Goal: Task Accomplishment & Management: Complete application form

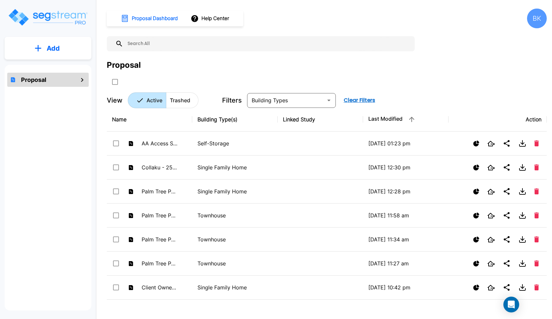
click at [71, 54] on button "Add" at bounding box center [48, 48] width 87 height 19
click at [58, 61] on button "Add Proposal" at bounding box center [48, 66] width 49 height 13
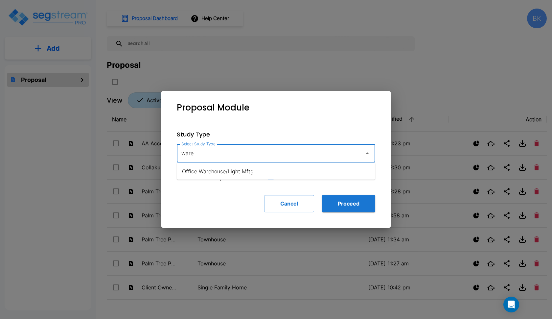
click at [201, 166] on li "Office Warehouse/Light Mftg" at bounding box center [276, 171] width 198 height 12
type input "Office Warehouse/Light Mftg"
click at [354, 206] on button "Proceed" at bounding box center [348, 203] width 53 height 17
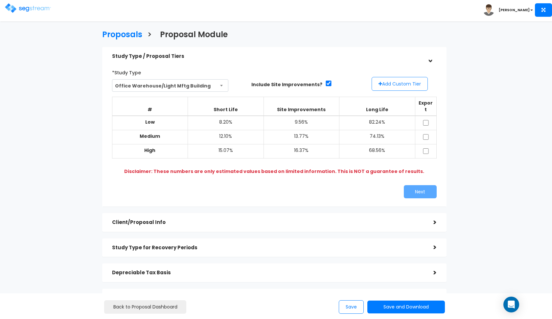
click at [384, 84] on button "Add Custom Tier" at bounding box center [400, 84] width 56 height 14
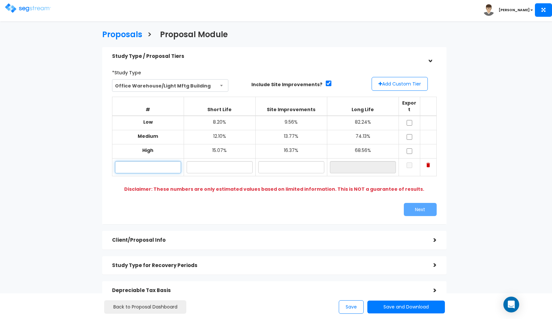
click at [149, 161] on input "text" at bounding box center [148, 167] width 66 height 12
click at [136, 161] on input "1161 South 2475 W" at bounding box center [148, 167] width 66 height 12
type input "1122 South 2475 W"
click at [209, 161] on input "text" at bounding box center [220, 167] width 66 height 12
type input "2.40%"
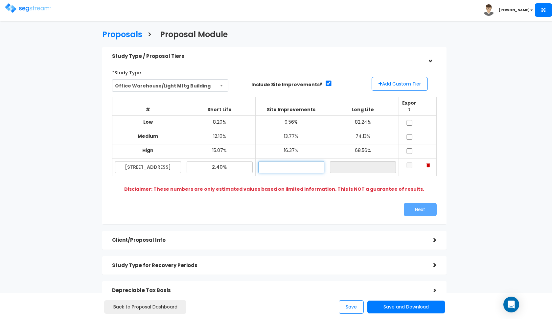
click at [291, 161] on input "text" at bounding box center [291, 167] width 66 height 12
type input "12.50%"
type input "85.10%"
click at [279, 206] on div "Next" at bounding box center [357, 209] width 167 height 13
click at [233, 162] on input "2.40%" at bounding box center [220, 167] width 66 height 12
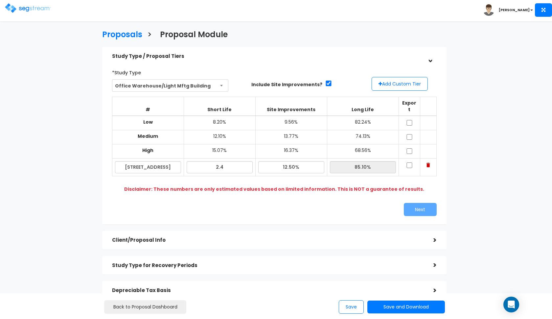
type input "2.40%"
click at [227, 186] on b "Disclaimer: These numbers are only estimated values based on limited informatio…" at bounding box center [274, 189] width 300 height 7
click at [409, 120] on input "checkbox" at bounding box center [409, 123] width 7 height 6
checkbox input "true"
click at [409, 134] on input "checkbox" at bounding box center [409, 137] width 7 height 6
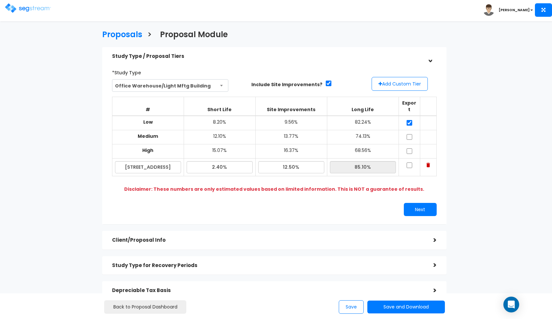
checkbox input "true"
click at [410, 148] on input "checkbox" at bounding box center [409, 151] width 7 height 6
checkbox input "true"
click at [410, 162] on input "checkbox" at bounding box center [409, 165] width 7 height 6
checkbox input "true"
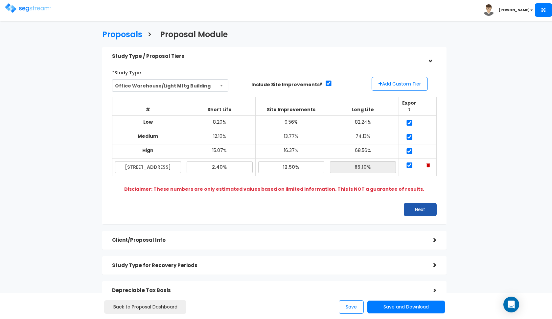
click at [405, 203] on button "Next" at bounding box center [420, 209] width 33 height 13
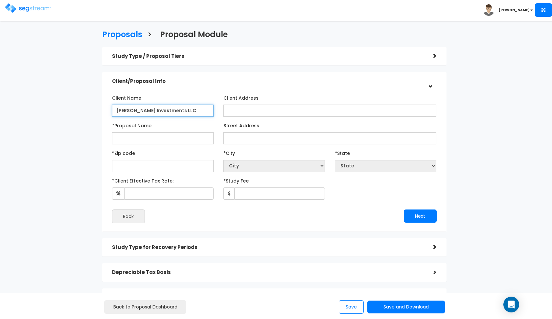
type input "Webster Investments LLC"
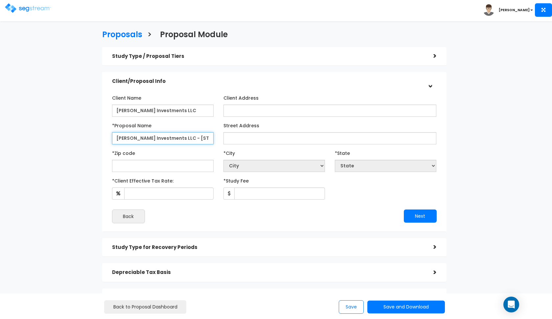
type input "Webster Investments LLC - 1122 South 2475 West"
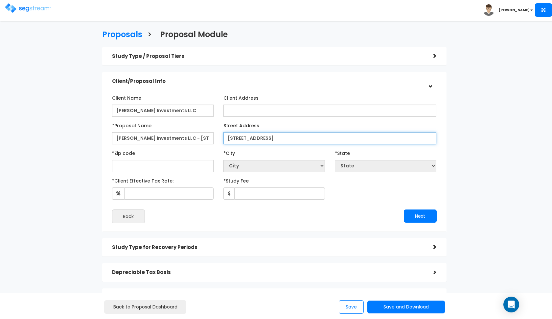
type input "1122 South 2475 West"
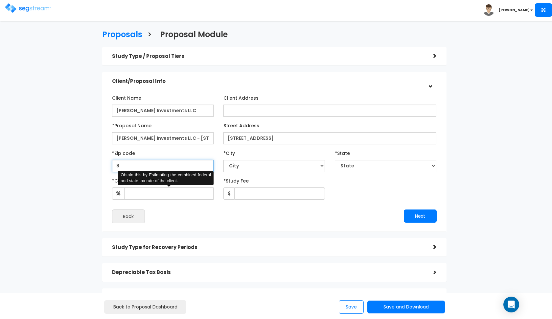
type input "84"
select select "UT"
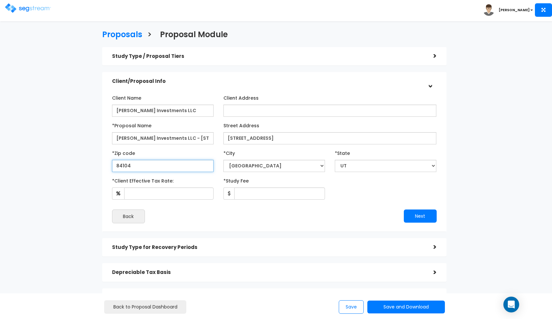
type input "84104"
click at [329, 213] on div "Next" at bounding box center [357, 215] width 167 height 13
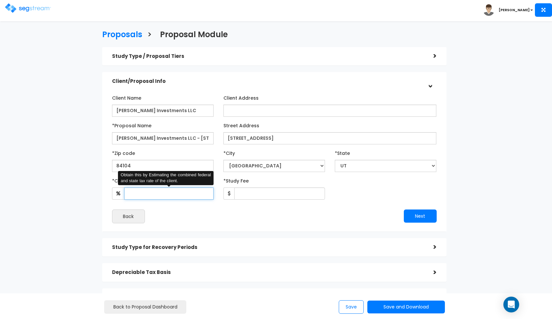
click at [182, 194] on input "*Client Effective Tax Rate:" at bounding box center [168, 193] width 89 height 12
type input "35"
click at [276, 193] on input "*Study Fee" at bounding box center [279, 193] width 91 height 12
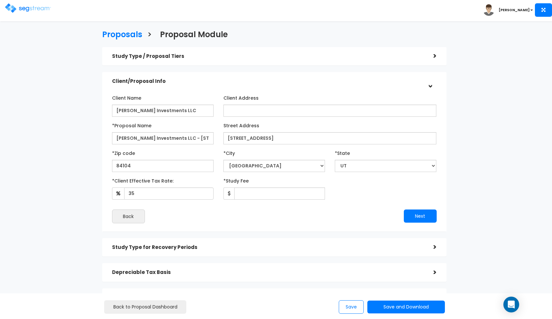
click at [258, 207] on div "Client Name Webster Investments LLC Client Address 84104" at bounding box center [274, 157] width 325 height 131
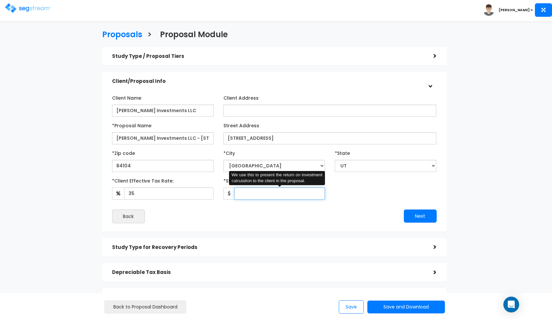
click at [251, 192] on input "*Study Fee" at bounding box center [279, 193] width 91 height 12
type input "3"
type input "6,000"
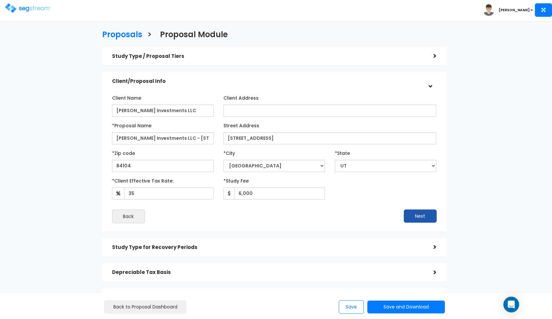
click at [410, 218] on button "Next" at bounding box center [420, 215] width 33 height 13
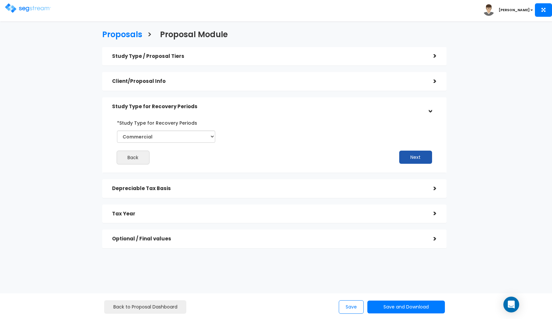
click at [404, 158] on button "Next" at bounding box center [415, 156] width 33 height 13
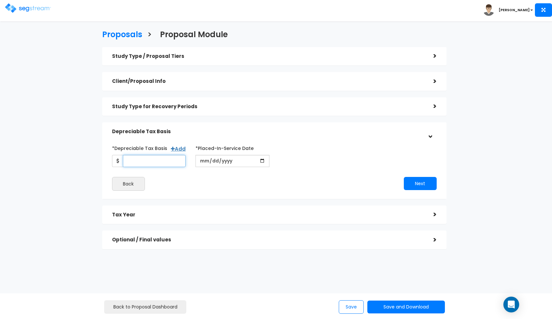
click at [161, 160] on input "*Depreciable Tax Basis" at bounding box center [154, 161] width 63 height 12
type input "4,620,000"
click at [200, 162] on input "date" at bounding box center [232, 161] width 74 height 12
type input "2024-07-25"
click at [298, 171] on div "*Depreciable Tax Basis Add 4,620,000 *Placed-In-Service Date" at bounding box center [274, 167] width 325 height 48
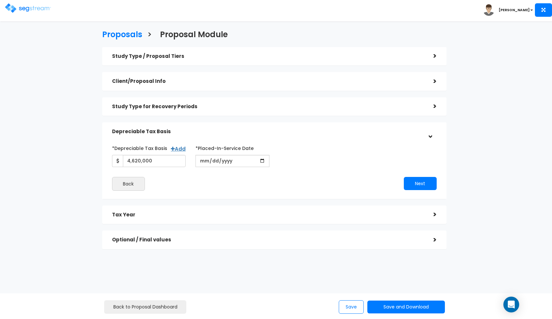
click at [419, 189] on div "Back Next" at bounding box center [274, 184] width 334 height 14
click at [423, 186] on button "Next" at bounding box center [420, 183] width 33 height 13
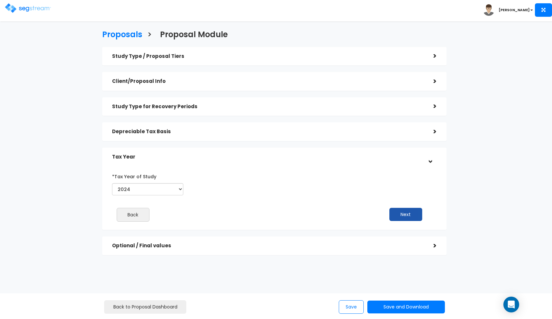
click at [410, 214] on button "Next" at bounding box center [405, 214] width 33 height 13
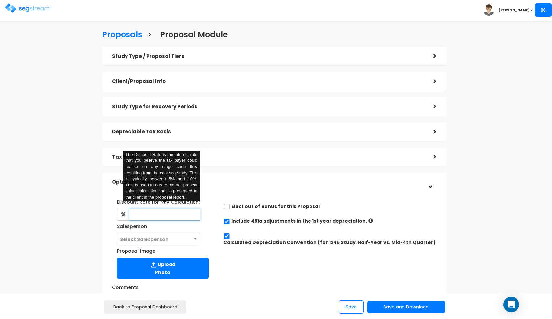
click at [149, 212] on input "text" at bounding box center [164, 214] width 71 height 12
type input "8"
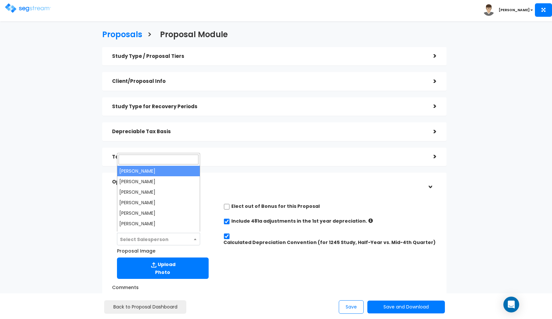
click at [189, 237] on span "Select Salesperson" at bounding box center [158, 239] width 83 height 12
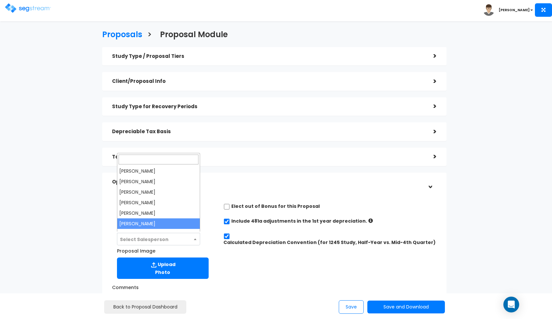
select select "190"
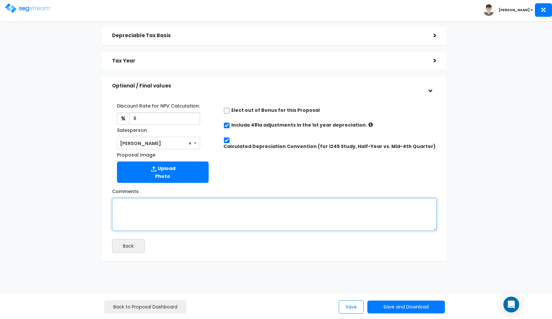
scroll to position [96, 0]
click at [218, 216] on textarea "Comments" at bounding box center [274, 214] width 325 height 33
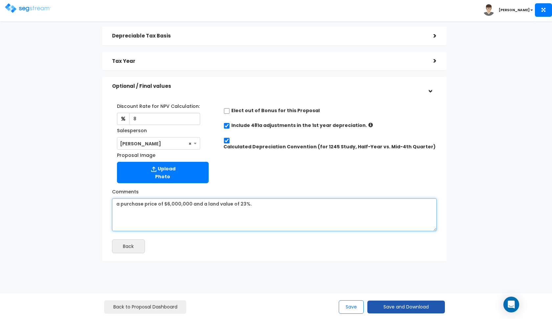
type textarea "a purchase price of $6,000,000 and a land value of 23%."
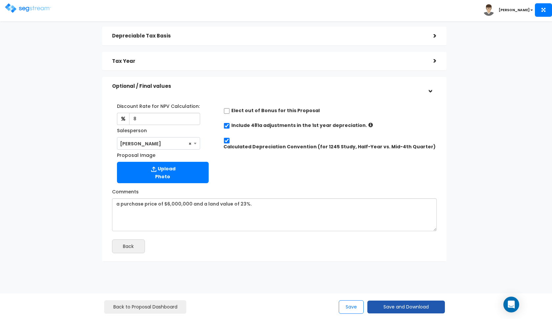
click at [414, 312] on button "Save and Download" at bounding box center [406, 306] width 78 height 13
click at [425, 279] on link "Custom Proposal" at bounding box center [422, 272] width 103 height 15
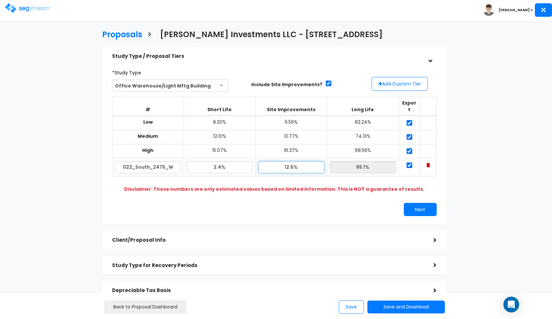
click at [289, 161] on input "12.5%" at bounding box center [291, 167] width 66 height 12
type input "8.50%"
type input "89.10%"
click at [303, 203] on div "Next" at bounding box center [357, 209] width 167 height 13
click at [411, 203] on button "Next" at bounding box center [420, 209] width 33 height 13
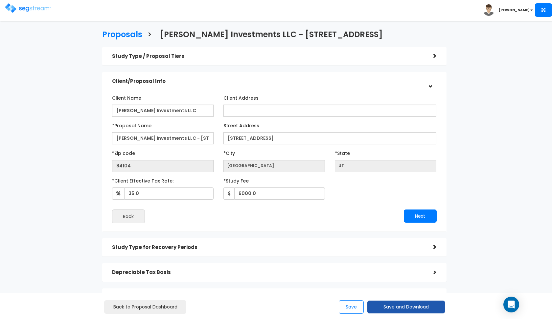
click at [381, 306] on button "Save and Download" at bounding box center [406, 306] width 78 height 13
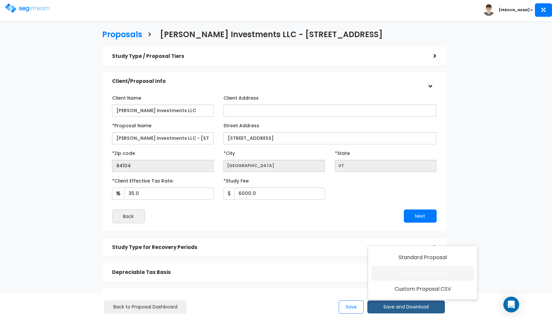
click at [406, 273] on link "Custom Proposal" at bounding box center [422, 272] width 103 height 15
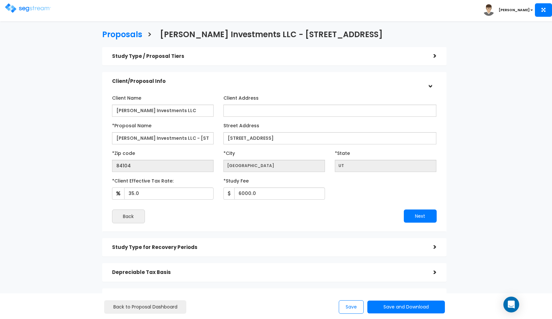
click at [34, 10] on img at bounding box center [28, 8] width 46 height 10
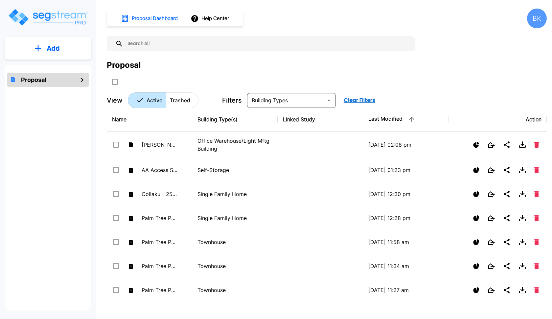
click at [55, 40] on button "Add" at bounding box center [48, 48] width 87 height 19
click at [45, 66] on p "Add Proposal" at bounding box center [52, 66] width 34 height 8
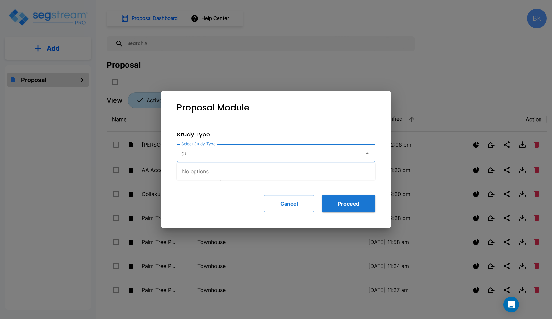
type input "d"
click at [237, 168] on li "Single Family Home" at bounding box center [276, 171] width 198 height 12
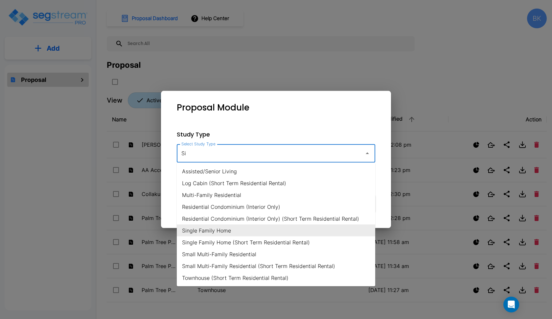
type input "S"
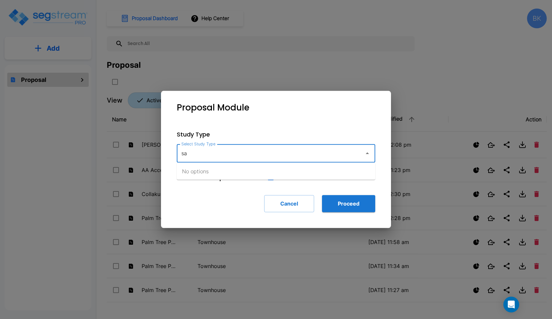
type input "s"
click at [300, 172] on li "Small Multi-Family Residential" at bounding box center [276, 171] width 198 height 12
type input "Small Multi-Family Residential"
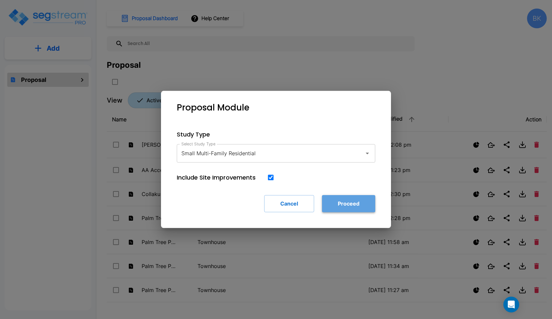
click at [333, 201] on button "Proceed" at bounding box center [348, 203] width 53 height 17
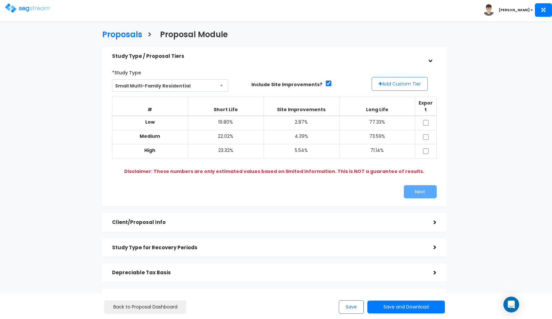
click at [392, 85] on button "Add Custom Tier" at bounding box center [400, 84] width 56 height 14
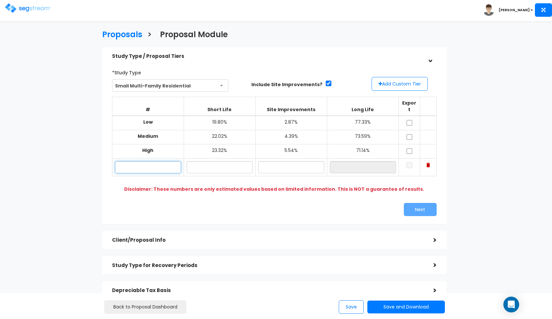
click at [146, 163] on input "text" at bounding box center [148, 167] width 66 height 12
click at [168, 161] on input "Lehigh Acres" at bounding box center [148, 167] width 66 height 12
type input "Lehigh Acres [GEOGRAPHIC_DATA]"
type input "17.10%"
type input "4.50%"
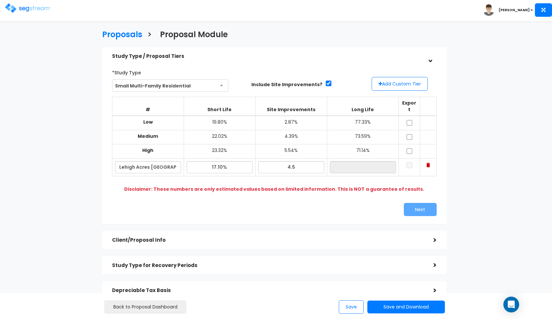
type input "78.40%"
click at [216, 203] on div "Next" at bounding box center [274, 209] width 334 height 13
click at [410, 120] on input "checkbox" at bounding box center [409, 123] width 7 height 6
checkbox input "true"
click at [409, 134] on input "checkbox" at bounding box center [409, 137] width 7 height 6
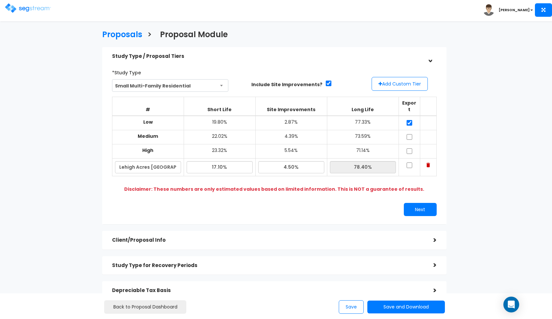
checkbox input "true"
click at [408, 148] on input "checkbox" at bounding box center [409, 151] width 7 height 6
checkbox input "true"
click at [409, 162] on input "checkbox" at bounding box center [409, 165] width 7 height 6
checkbox input "true"
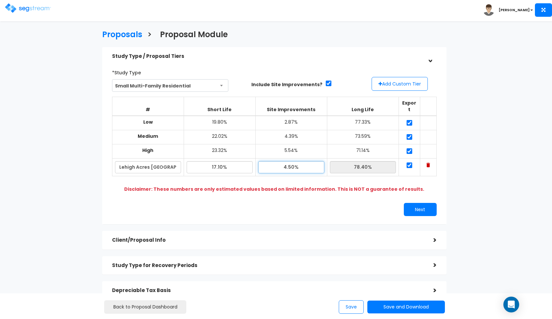
click at [292, 161] on input "4.50%" at bounding box center [291, 167] width 66 height 12
type input "4.30%"
type input "78.60%"
click at [305, 189] on div "*Study Type Small Multi-Family Residential Assisted/Senior Living Auto Repair S…" at bounding box center [274, 141] width 334 height 155
click at [216, 161] on input "17.10%" at bounding box center [220, 167] width 66 height 12
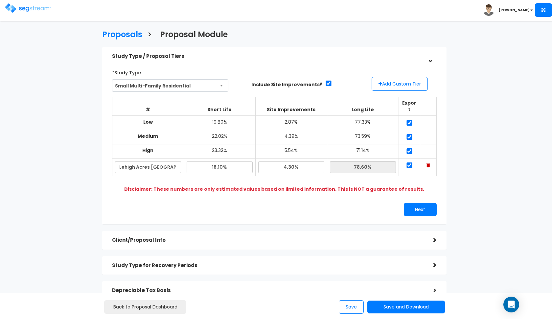
type input "18.10%"
type input "77.60%"
click at [247, 203] on div "Next" at bounding box center [274, 209] width 334 height 13
click at [216, 161] on input "18.10%" at bounding box center [220, 167] width 66 height 12
type input "17.10%"
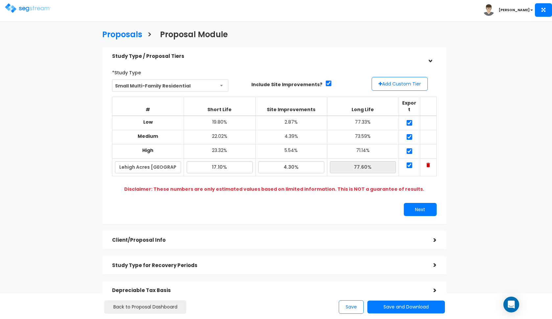
type input "78.60%"
click at [277, 204] on div "Next" at bounding box center [357, 209] width 167 height 13
click at [408, 203] on button "Next" at bounding box center [420, 209] width 33 height 13
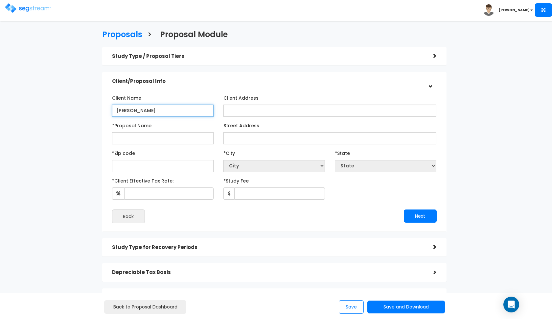
type input "[PERSON_NAME]"
type input "A"
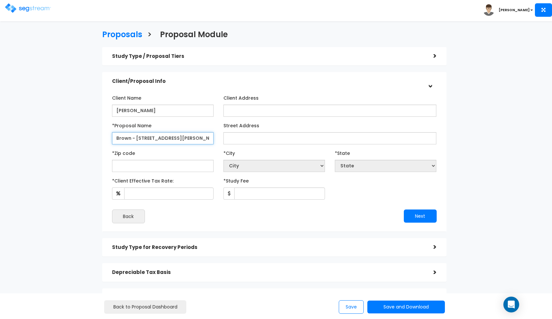
type input "Brown - [STREET_ADDRESS][PERSON_NAME]"
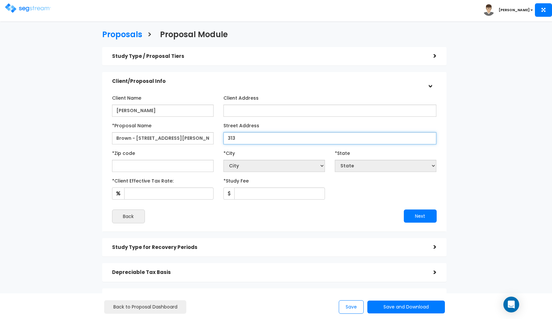
type input "313"
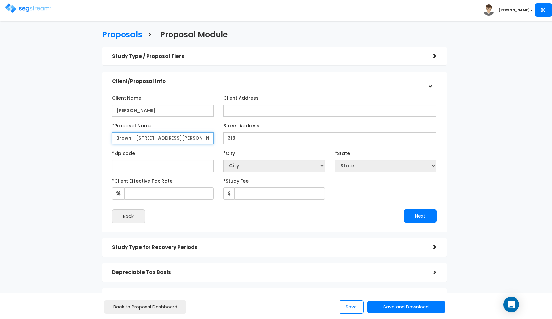
click at [143, 137] on input "Brown - [STREET_ADDRESS][PERSON_NAME]" at bounding box center [163, 138] width 102 height 12
type input "Brown - [STREET_ADDRESS][PERSON_NAME]"
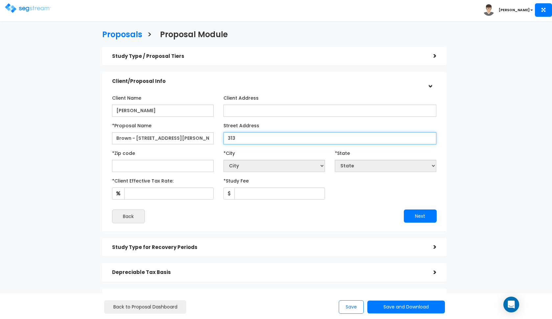
click at [259, 140] on input "313" at bounding box center [329, 138] width 213 height 12
type input "[STREET_ADDRESS][PERSON_NAME]"
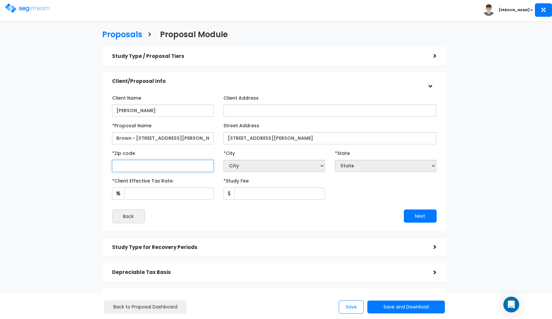
select select "National Average"
type input "33"
select select "GA"
type input "33973"
select select "FL"
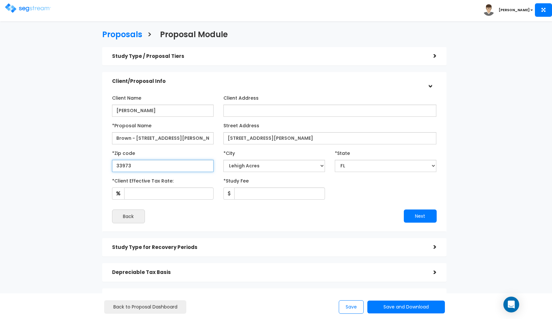
type input "33973"
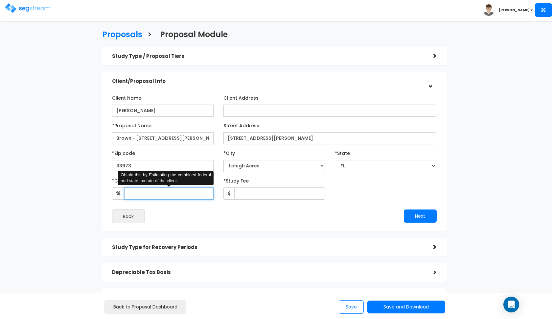
click at [172, 193] on input "*Client Effective Tax Rate:" at bounding box center [168, 193] width 89 height 12
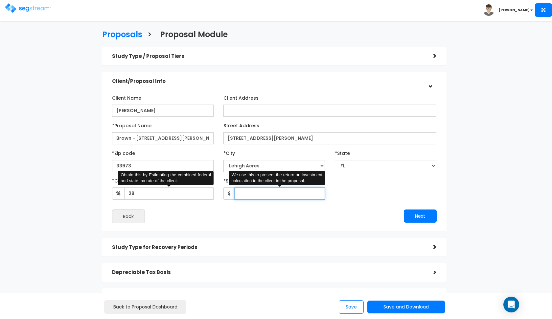
click at [273, 196] on input "*Study Fee" at bounding box center [279, 193] width 91 height 12
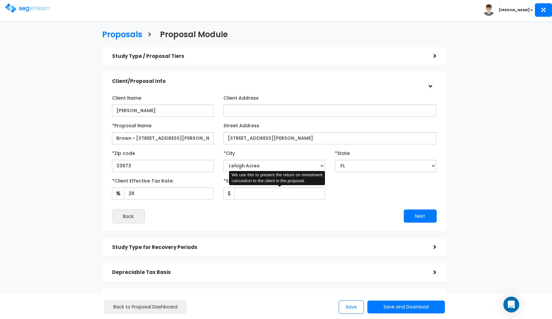
click at [224, 209] on div "Back" at bounding box center [190, 216] width 167 height 14
click at [254, 194] on input "*Study Fee" at bounding box center [279, 193] width 91 height 12
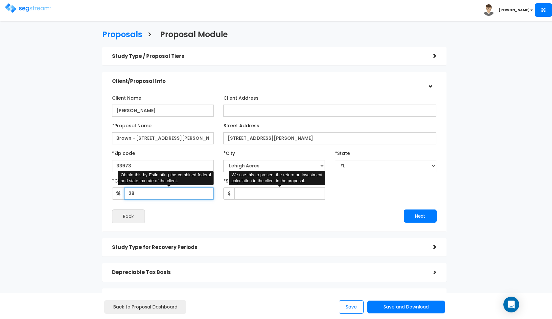
click at [180, 193] on input "28" at bounding box center [168, 193] width 89 height 12
type input "2"
type input "32"
click at [243, 191] on input "*Study Fee" at bounding box center [279, 193] width 91 height 12
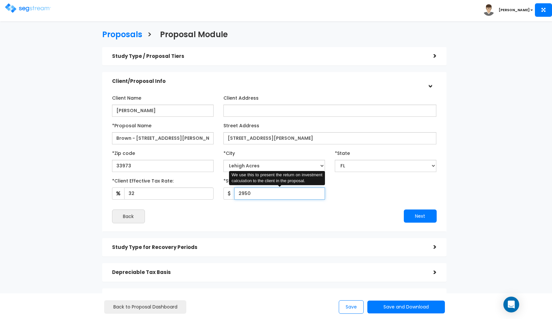
type input "2,950"
click at [382, 203] on div "Client Name [PERSON_NAME] Client Address *Proposal Name [DEMOGRAPHIC_DATA]" at bounding box center [274, 157] width 325 height 131
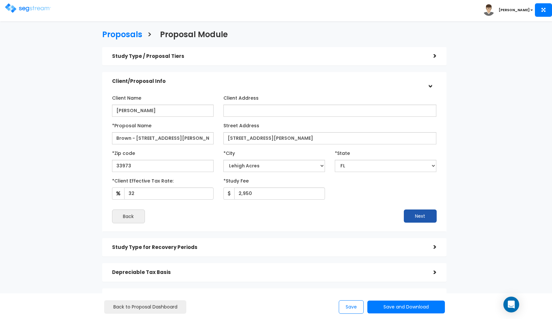
click at [418, 215] on button "Next" at bounding box center [420, 215] width 33 height 13
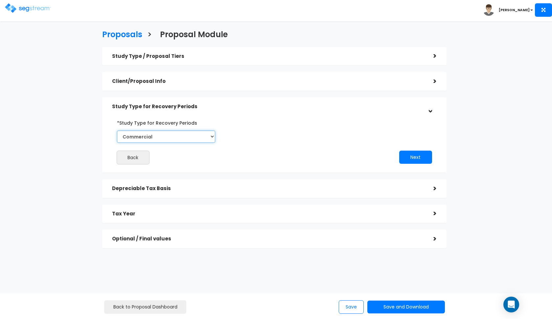
select select "Residential"
click at [402, 154] on button "Next" at bounding box center [415, 156] width 33 height 13
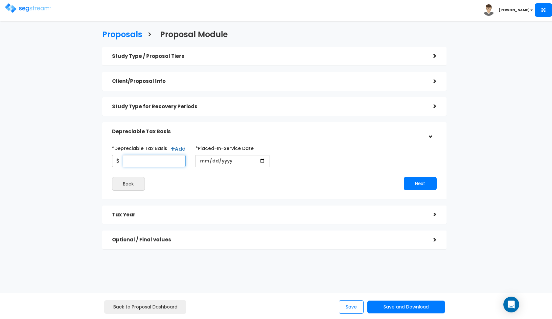
click at [153, 161] on input "*Depreciable Tax Basis" at bounding box center [154, 161] width 63 height 12
type input "450,000"
click at [201, 161] on input "date" at bounding box center [232, 161] width 74 height 12
click at [291, 177] on div "Next" at bounding box center [357, 183] width 167 height 13
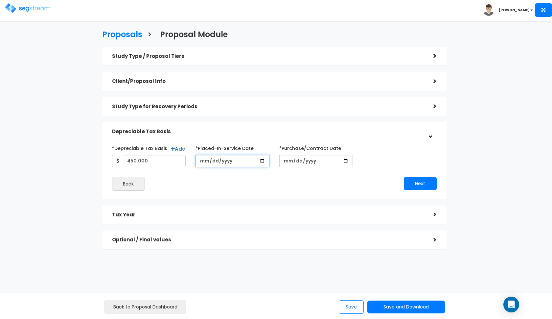
click at [203, 162] on input "2025-11-01" at bounding box center [232, 161] width 74 height 12
type input "[DATE]"
click at [288, 164] on input "*Purchase/Contract Date" at bounding box center [316, 161] width 74 height 12
type input "[DATE]"
click at [427, 182] on button "Next" at bounding box center [420, 183] width 33 height 13
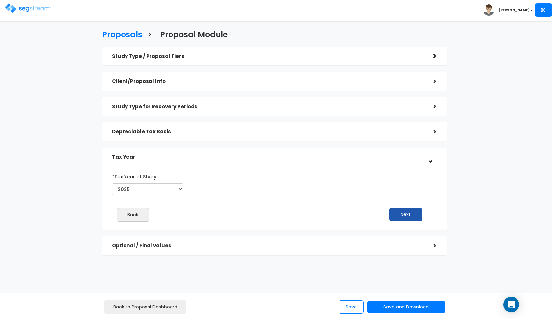
click at [396, 208] on button "Next" at bounding box center [405, 214] width 33 height 13
click at [396, 207] on div "Study Type / Proposal Tiers > *Study Type Small Multi-Family Residential Assist…" at bounding box center [274, 153] width 344 height 213
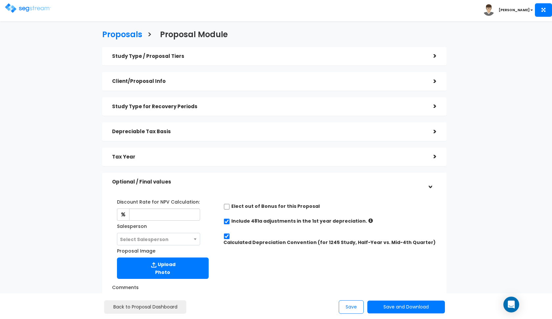
click at [196, 191] on div "Discount Rate for NPV Calculation: Salesperson Select Salesperson Select Salesp…" at bounding box center [274, 271] width 334 height 162
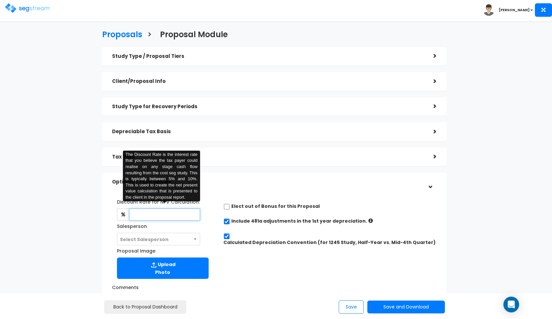
click at [172, 210] on input "text" at bounding box center [164, 214] width 71 height 12
type input "8"
click at [144, 240] on span "Select Salesperson" at bounding box center [144, 239] width 49 height 7
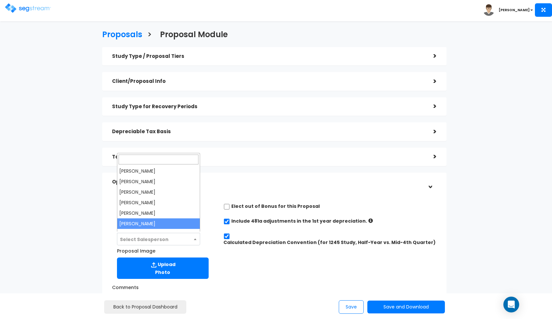
select select "190"
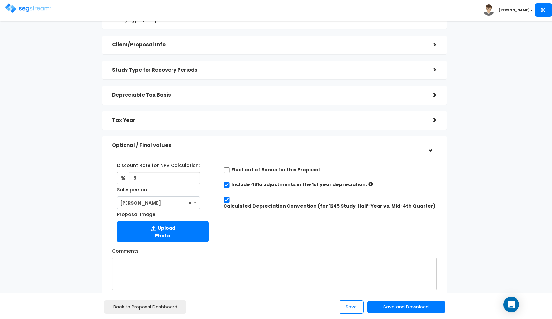
scroll to position [44, 0]
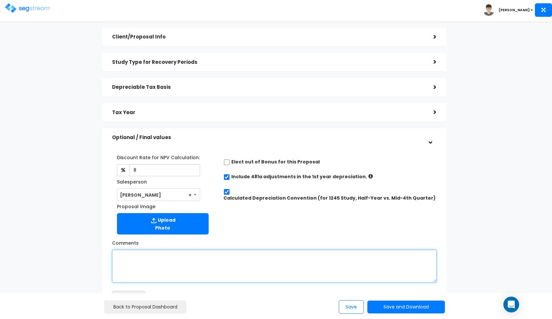
click at [188, 255] on textarea "Comments" at bounding box center [274, 265] width 325 height 33
click at [153, 254] on textarea "a build price of 450,000" at bounding box center [274, 265] width 325 height 33
click at [185, 250] on textarea "a build price of $450,000" at bounding box center [274, 265] width 325 height 33
click at [181, 257] on textarea "a build price of $450,000" at bounding box center [274, 265] width 325 height 33
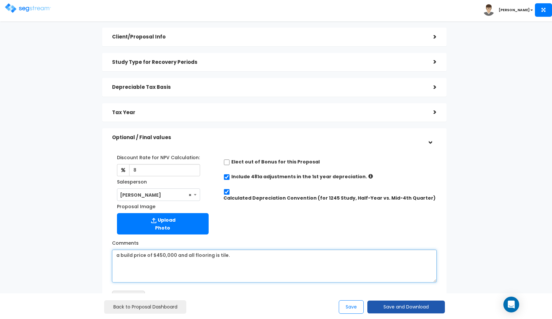
type textarea "a build price of $450,000 and all flooring is tile."
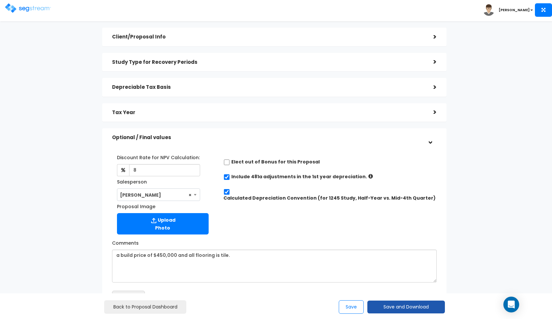
click at [385, 305] on button "Save and Download" at bounding box center [406, 306] width 78 height 13
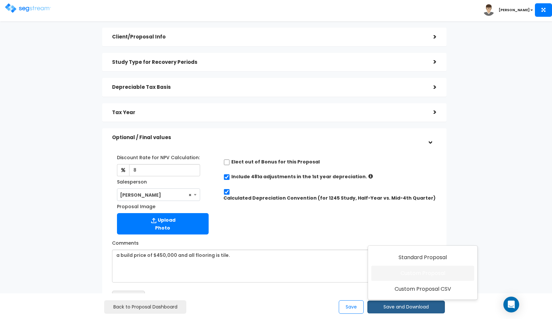
click at [395, 272] on link "Custom Proposal" at bounding box center [422, 272] width 103 height 15
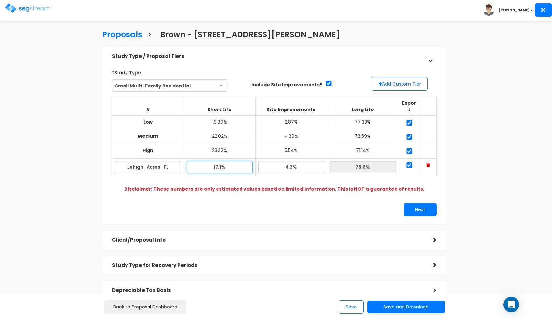
click at [217, 161] on input "17.1%" at bounding box center [220, 167] width 66 height 12
type input "18.50%"
type input "77.20%"
click at [220, 205] on div "Next" at bounding box center [274, 209] width 334 height 13
click at [217, 161] on input "18.50%" at bounding box center [220, 167] width 66 height 12
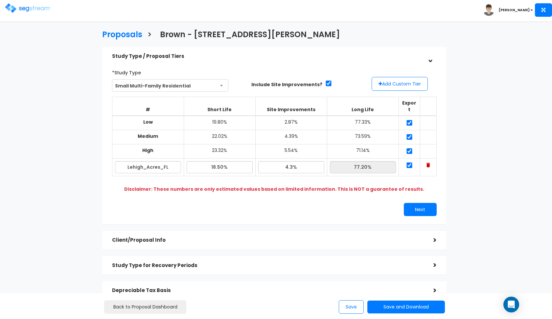
click at [261, 204] on div "Next" at bounding box center [274, 209] width 334 height 13
click at [216, 161] on input "18.50%" at bounding box center [220, 167] width 66 height 12
type input "17.90%"
type input "77.80%"
click at [233, 203] on div "Next" at bounding box center [274, 209] width 334 height 13
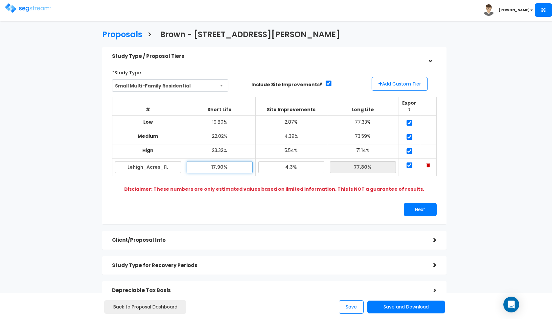
click at [220, 161] on input "17.90%" at bounding box center [220, 167] width 66 height 12
type input "17.50%"
type input "78.20%"
click at [245, 204] on div "Next" at bounding box center [274, 209] width 334 height 13
click at [374, 306] on button "Save and Download" at bounding box center [406, 306] width 78 height 13
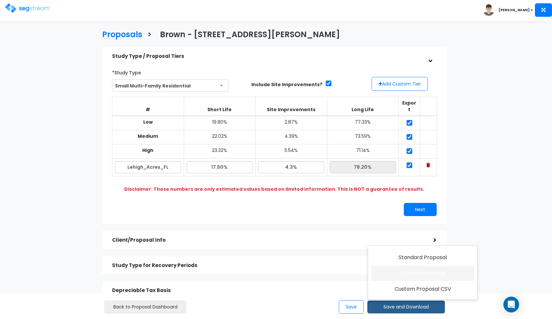
click at [396, 267] on link "Custom Proposal" at bounding box center [422, 272] width 103 height 15
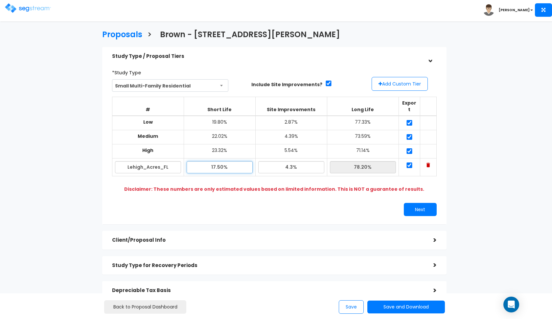
click at [216, 161] on input "17.50%" at bounding box center [220, 167] width 66 height 12
type input "19.50%"
type input "76.20%"
click at [258, 186] on b "Disclaimer: These numbers are only estimated values based on limited informatio…" at bounding box center [274, 189] width 300 height 7
click at [376, 303] on button "Save and Download" at bounding box center [406, 306] width 78 height 13
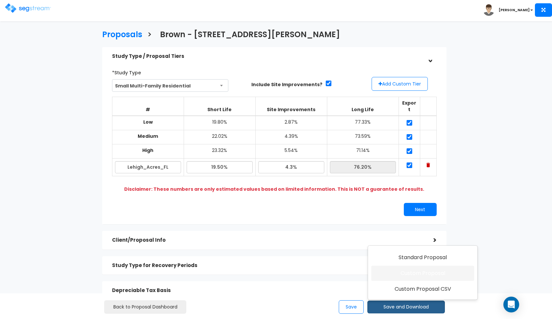
click at [400, 277] on link "Custom Proposal" at bounding box center [422, 272] width 103 height 15
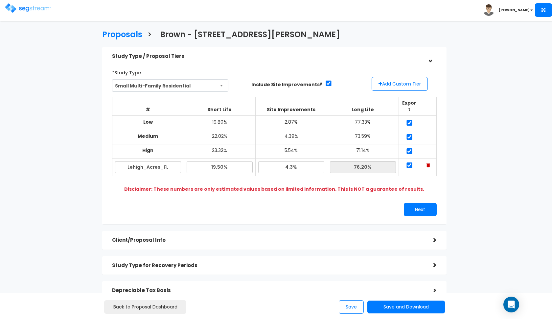
click at [16, 10] on img at bounding box center [28, 8] width 46 height 10
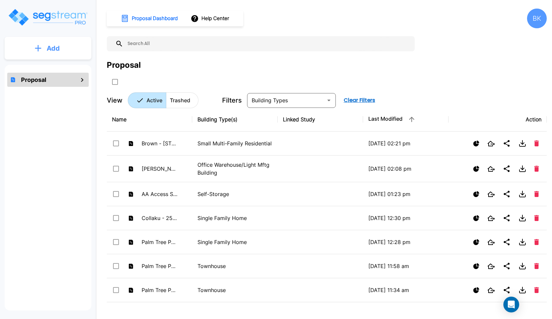
click at [62, 43] on button "Add" at bounding box center [48, 48] width 87 height 19
click at [40, 64] on p "Add Proposal" at bounding box center [52, 66] width 34 height 8
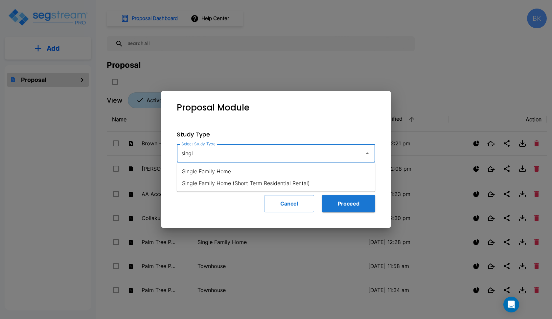
click at [207, 165] on ul "Single Family Home Single Family Home (Short Term Residential Rental)" at bounding box center [276, 177] width 198 height 29
click at [205, 176] on li "Single Family Home" at bounding box center [276, 171] width 198 height 12
type input "Single Family Home"
click at [363, 205] on button "Proceed" at bounding box center [348, 203] width 53 height 17
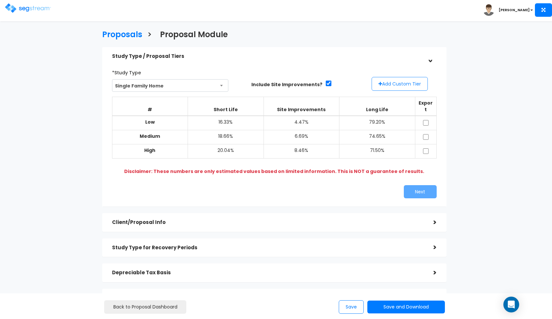
click at [399, 88] on button "Add Custom Tier" at bounding box center [400, 84] width 56 height 14
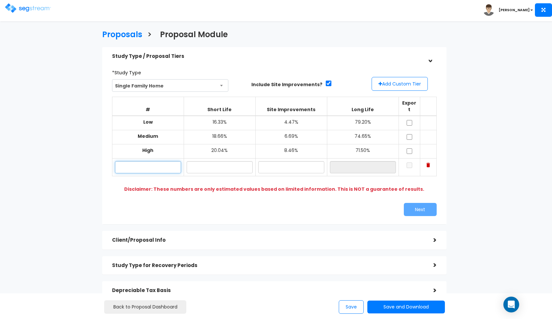
click at [158, 161] on input "text" at bounding box center [148, 167] width 66 height 12
type input "[STREET_ADDRESS]"
type input "19.80%"
click at [281, 161] on input "text" at bounding box center [291, 167] width 66 height 12
type input "6.60%"
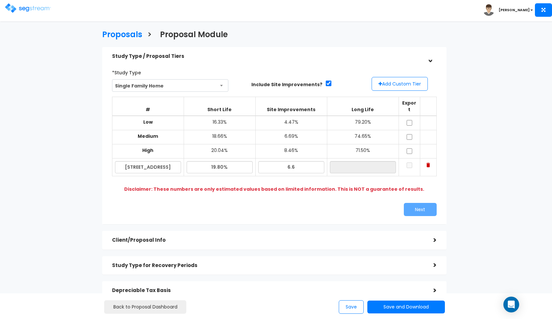
type input "73.60%"
click at [265, 203] on div "Next" at bounding box center [274, 209] width 334 height 13
click at [405, 116] on td at bounding box center [408, 123] width 21 height 14
click at [407, 120] on input "checkbox" at bounding box center [409, 123] width 7 height 6
checkbox input "true"
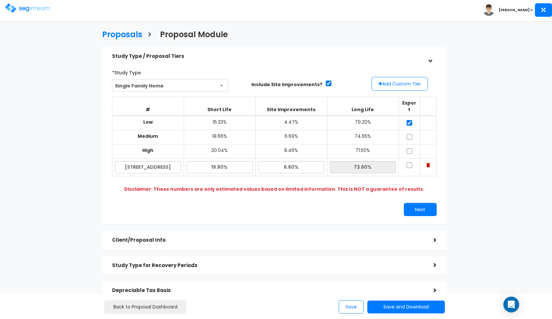
click at [407, 134] on input "checkbox" at bounding box center [409, 137] width 7 height 6
checkbox input "true"
click at [408, 148] on input "checkbox" at bounding box center [409, 151] width 7 height 6
checkbox input "true"
click at [410, 162] on input "checkbox" at bounding box center [409, 165] width 7 height 6
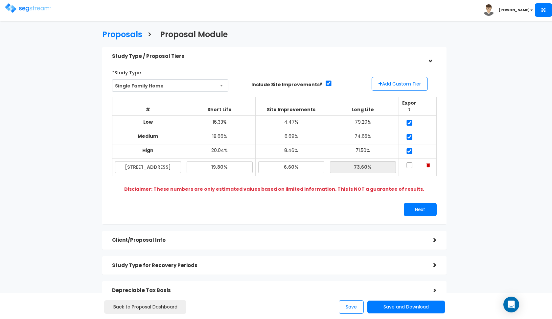
checkbox input "true"
click at [414, 203] on button "Next" at bounding box center [420, 209] width 33 height 13
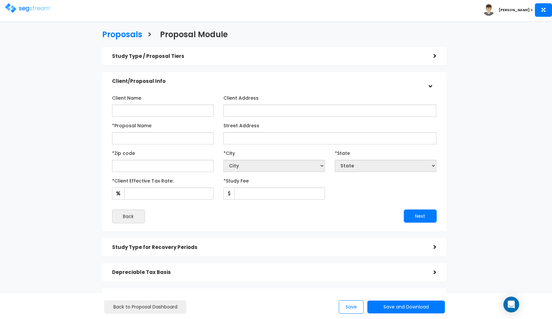
click at [144, 117] on div "Client Name Client Address *Proposal Name Street Address" at bounding box center [274, 157] width 325 height 131
type input "[PERSON_NAME]"
type input "Brown - 2992 Coco Ave"
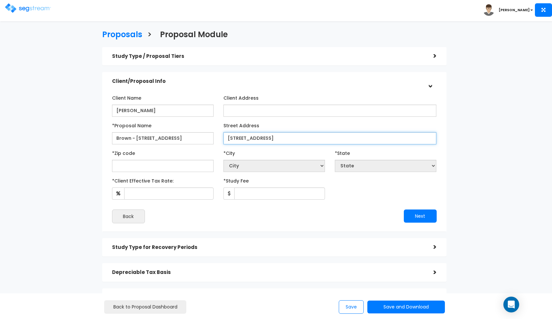
type input "2992 Coco Ave"
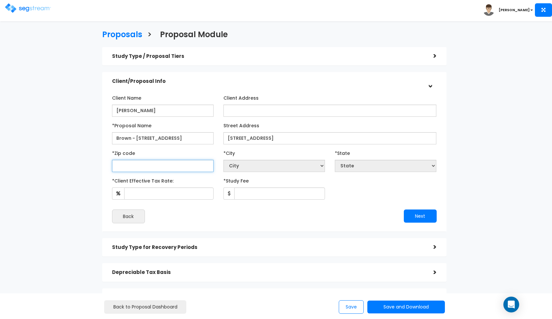
select select "National Average"
type input "341"
select select
type input "34112"
select select "FL"
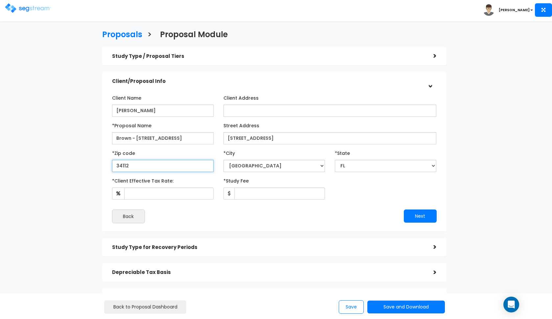
type input "34112"
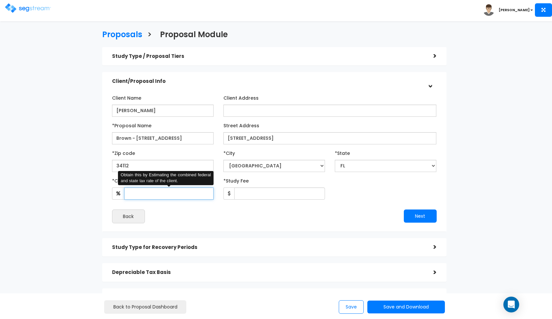
click at [163, 190] on input "*Client Effective Tax Rate:" at bounding box center [168, 193] width 89 height 12
type input "32"
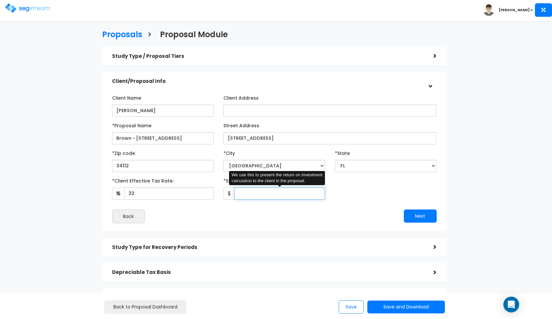
click at [247, 193] on input "*Study Fee" at bounding box center [279, 193] width 91 height 12
type input "2,950"
click at [286, 209] on div "Next" at bounding box center [357, 215] width 167 height 13
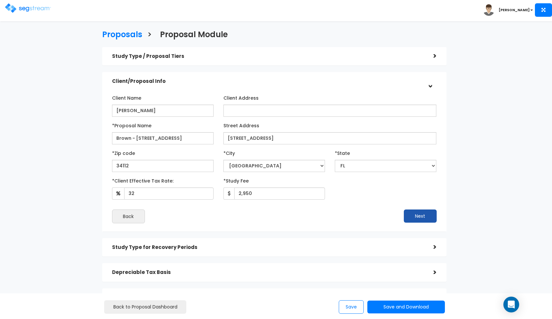
click at [408, 210] on button "Next" at bounding box center [420, 215] width 33 height 13
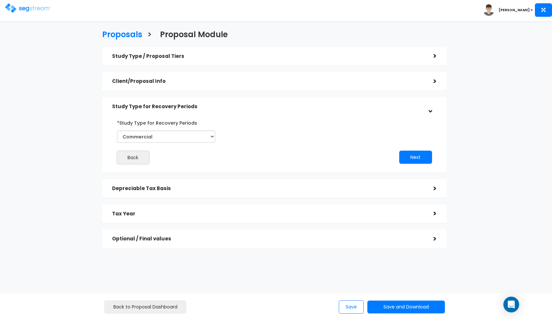
click at [216, 139] on div "*Study Type for Recovery Periods Commercial Residential" at bounding box center [166, 132] width 108 height 30
select select "Residential"
click at [422, 156] on button "Next" at bounding box center [415, 156] width 33 height 13
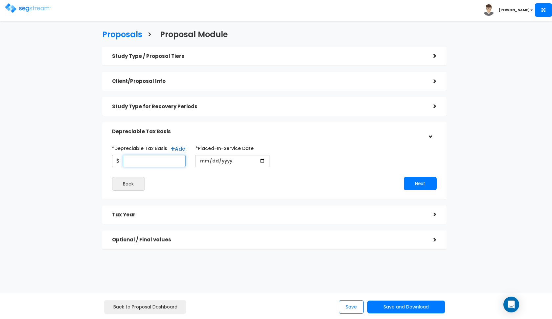
click at [159, 155] on input "*Depreciable Tax Basis" at bounding box center [154, 161] width 63 height 12
type input "1,280,000"
click at [202, 160] on input "date" at bounding box center [232, 161] width 74 height 12
click at [205, 164] on input "date" at bounding box center [232, 161] width 74 height 12
type input "[DATE]"
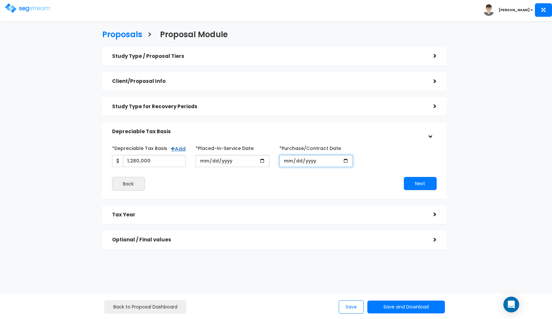
click at [284, 161] on input "*Purchase/Contract Date" at bounding box center [316, 161] width 74 height 12
type input "[DATE]"
click at [420, 181] on button "Next" at bounding box center [420, 183] width 33 height 13
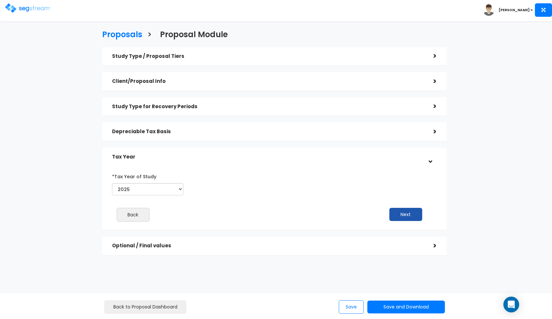
click at [405, 208] on button "Next" at bounding box center [405, 214] width 33 height 13
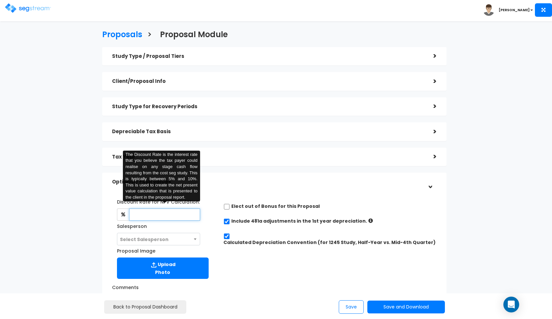
click at [151, 210] on input "text" at bounding box center [164, 214] width 71 height 12
type input "8"
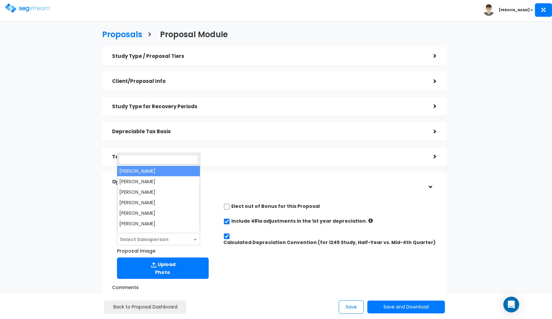
click at [141, 237] on span "Select Salesperson" at bounding box center [144, 239] width 49 height 7
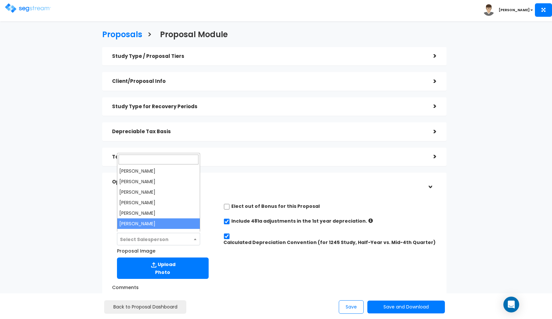
select select "190"
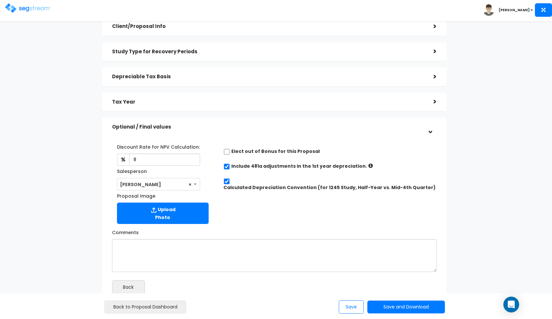
scroll to position [57, 0]
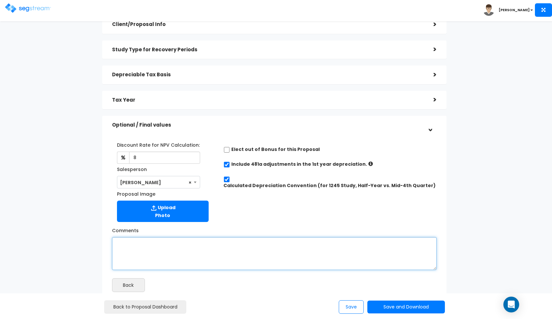
click at [214, 248] on textarea "Comments" at bounding box center [274, 253] width 325 height 33
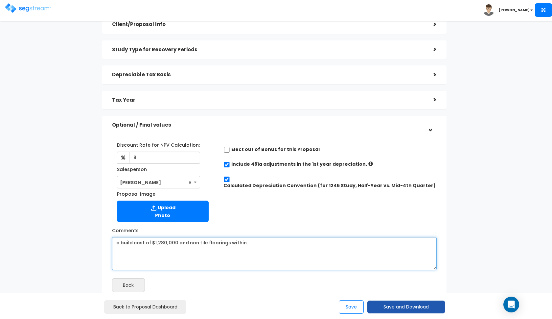
type textarea "a build cost of $1,280,000 and non tile floorings within."
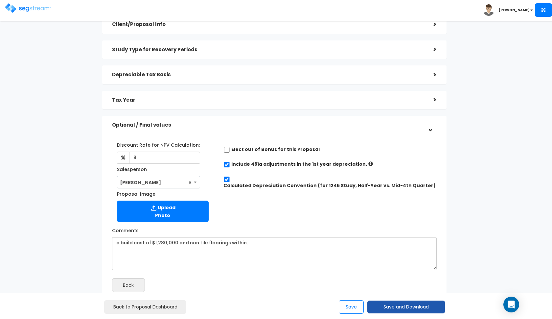
click at [431, 306] on button "Save and Download" at bounding box center [406, 306] width 78 height 13
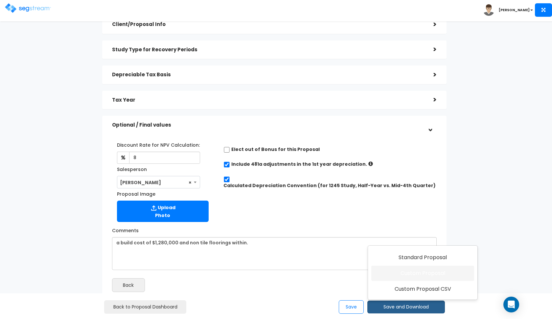
click at [432, 279] on link "Custom Proposal" at bounding box center [422, 272] width 103 height 15
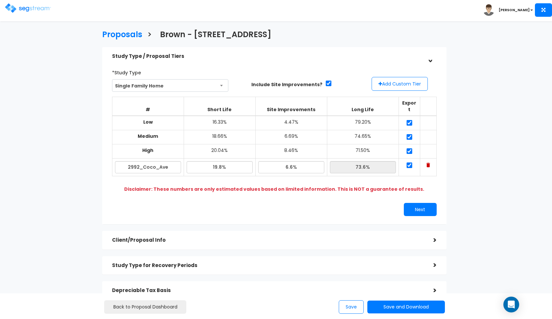
click at [40, 8] on img at bounding box center [28, 8] width 46 height 10
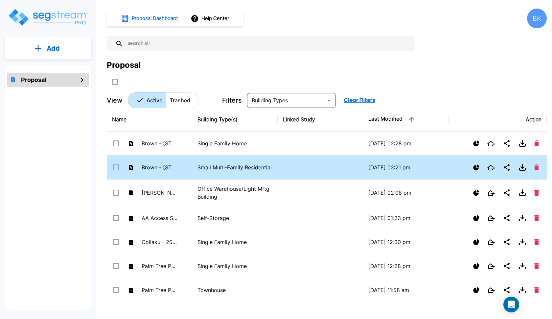
click at [193, 170] on td "Small Multi-Family Residential" at bounding box center [234, 167] width 85 height 24
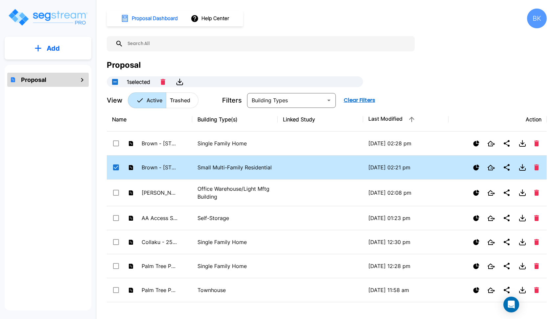
click at [193, 170] on td "Small Multi-Family Residential" at bounding box center [234, 167] width 85 height 24
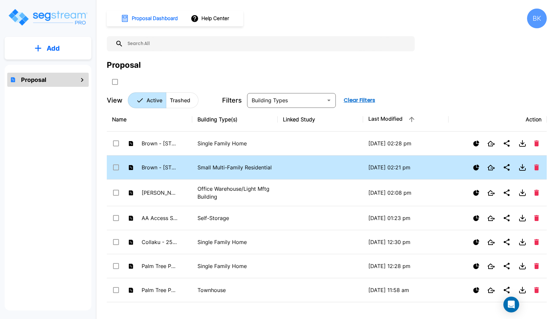
checkbox input "false"
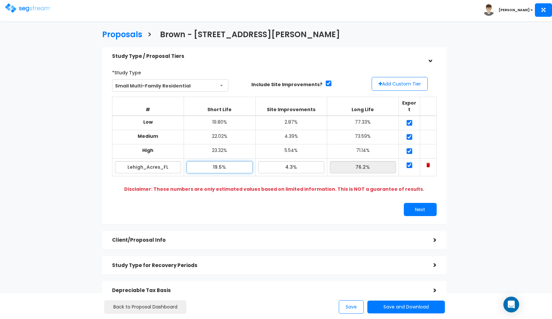
click at [218, 161] on input "19.5%" at bounding box center [220, 167] width 66 height 12
click at [227, 192] on div "*Study Type Small Multi-Family Residential Assisted/Senior Living Auto Repair S…" at bounding box center [274, 141] width 334 height 155
click at [292, 161] on input "4.3%" at bounding box center [291, 167] width 66 height 12
